Goal: Transaction & Acquisition: Purchase product/service

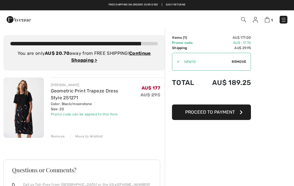
click at [237, 61] on span "Remove" at bounding box center [239, 61] width 14 height 5
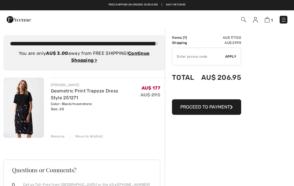
click at [183, 56] on input "TEXT" at bounding box center [198, 56] width 53 height 17
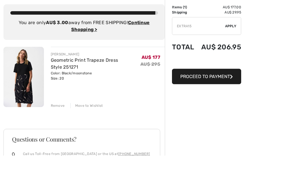
type input "EXTRA15"
click at [233, 54] on span "Apply" at bounding box center [230, 56] width 11 height 5
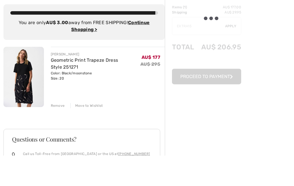
scroll to position [31, 0]
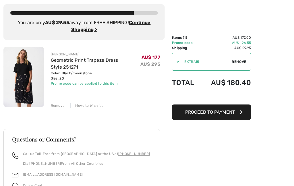
click at [214, 111] on span "Proceed to Payment" at bounding box center [210, 111] width 50 height 5
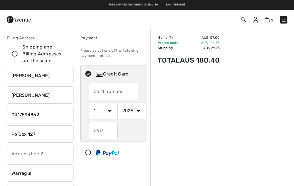
click at [102, 90] on input "text" at bounding box center [114, 91] width 50 height 17
radio input "true"
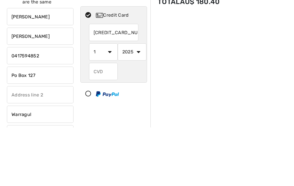
type input "5163232006544796"
click at [109, 102] on select "1 2 3 4 5 6 7 8 9 10 11 12" at bounding box center [103, 110] width 29 height 17
radio input "true"
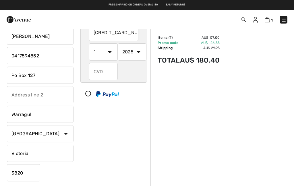
select select "6"
click at [141, 53] on select "2025 2026 2027 2028 2029 2030 2031 2032 2033 2034 2035" at bounding box center [132, 51] width 29 height 17
radio input "true"
select select "2027"
click at [101, 70] on input "text" at bounding box center [103, 71] width 29 height 17
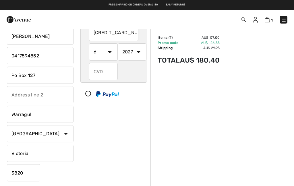
radio input "true"
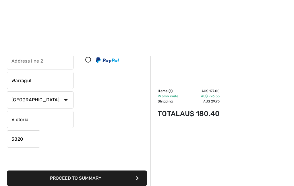
scroll to position [147, 0]
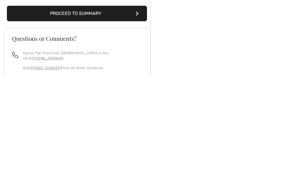
type input "488"
click at [75, 117] on button "Proceed to Summary" at bounding box center [77, 125] width 140 height 16
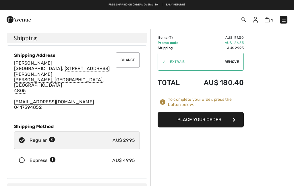
click at [128, 59] on button "Change" at bounding box center [128, 60] width 24 height 15
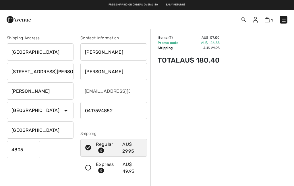
click at [72, 49] on input "Queens Beach Tourist Village" at bounding box center [40, 51] width 67 height 17
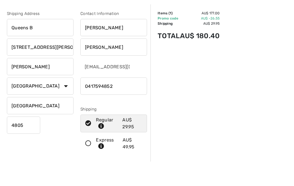
type input "Queens"
click at [65, 63] on input "160 Mount Nutt Road" at bounding box center [40, 71] width 67 height 17
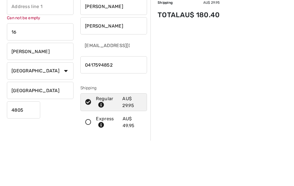
type input "1"
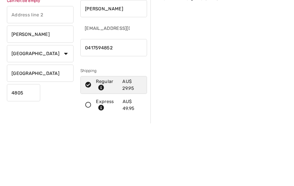
click at [58, 89] on input "Bowen" at bounding box center [40, 97] width 67 height 17
type input "B"
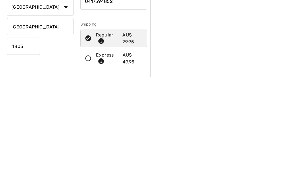
click at [33, 147] on input "4805" at bounding box center [23, 155] width 33 height 17
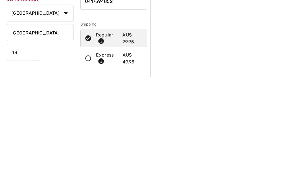
type input "4"
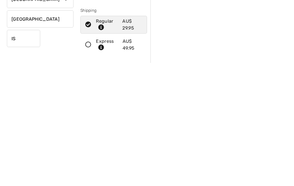
type input "I"
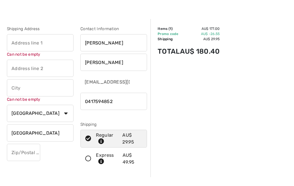
click at [21, 43] on input "text" at bounding box center [40, 51] width 67 height 17
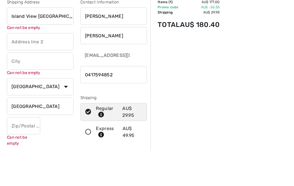
type input "Island View Caravan Park"
click at [55, 69] on input "text" at bounding box center [40, 77] width 67 height 17
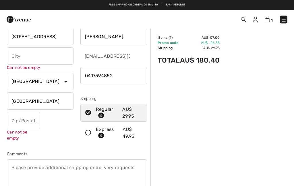
scroll to position [30, 0]
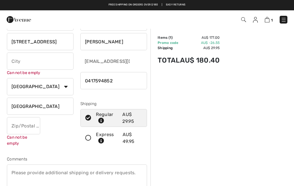
type input "[STREET_ADDRESS]"
click at [20, 59] on input "text" at bounding box center [40, 61] width 67 height 17
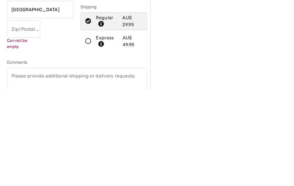
type input "Kinka Beach"
click at [18, 117] on input "text" at bounding box center [23, 125] width 33 height 17
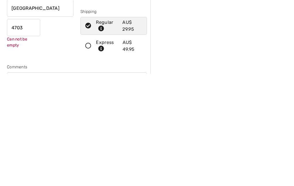
scroll to position [0, 0]
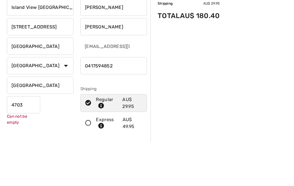
type input "4703"
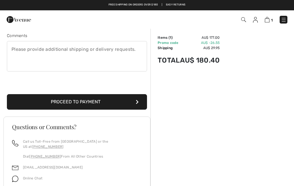
scroll to position [153, 0]
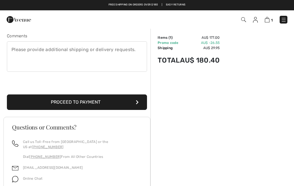
click at [78, 102] on button "Proceed to Payment" at bounding box center [77, 103] width 140 height 16
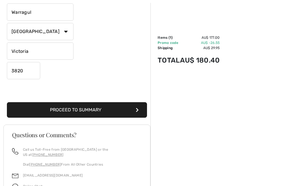
scroll to position [164, 0]
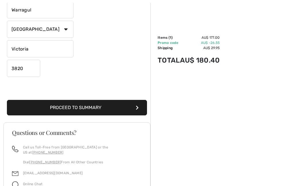
click at [85, 108] on button "Proceed to Summary" at bounding box center [77, 108] width 140 height 16
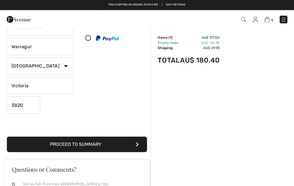
scroll to position [41, 0]
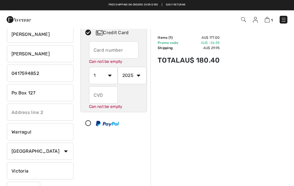
click at [99, 49] on input "text" at bounding box center [114, 49] width 50 height 17
radio input "true"
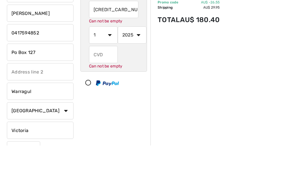
type input "5163232006544796"
click at [109, 67] on select "1 2 3 4 5 6 7 8 9 10 11 12" at bounding box center [103, 75] width 29 height 17
radio input "true"
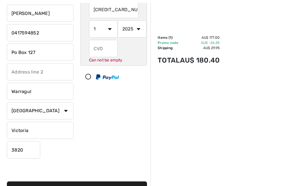
select select "6"
click at [141, 28] on select "2025 2026 2027 2028 2029 2030 2031 2032 2033 2034 2035" at bounding box center [132, 28] width 29 height 17
radio input "true"
select select "2027"
click at [101, 48] on input "text" at bounding box center [103, 48] width 29 height 17
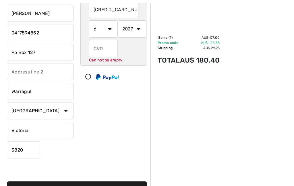
radio input "true"
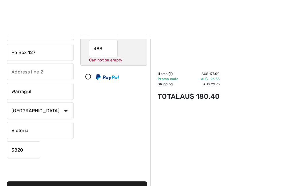
scroll to position [124, 0]
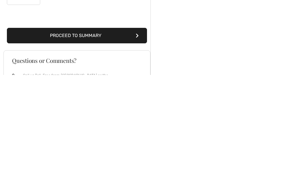
type input "488"
click at [83, 139] on button "Proceed to Summary" at bounding box center [77, 147] width 140 height 16
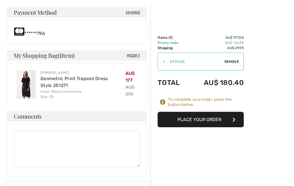
scroll to position [240, 0]
click at [199, 120] on button "Place Your Order" at bounding box center [201, 120] width 86 height 16
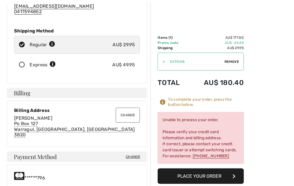
scroll to position [96, 0]
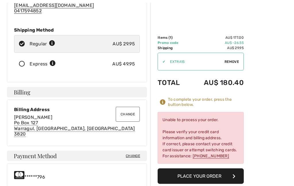
click at [198, 176] on button "Place Your Order" at bounding box center [201, 177] width 86 height 16
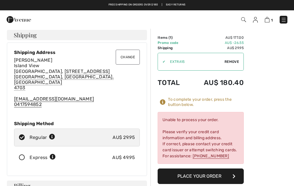
scroll to position [0, 0]
